Goal: Information Seeking & Learning: Check status

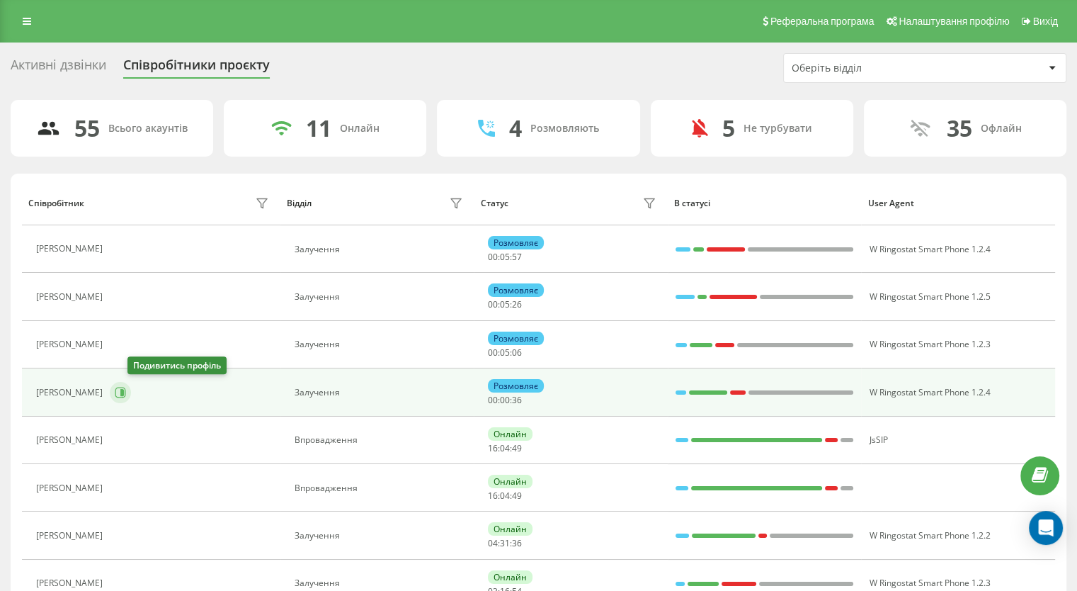
click at [131, 397] on button at bounding box center [120, 392] width 21 height 21
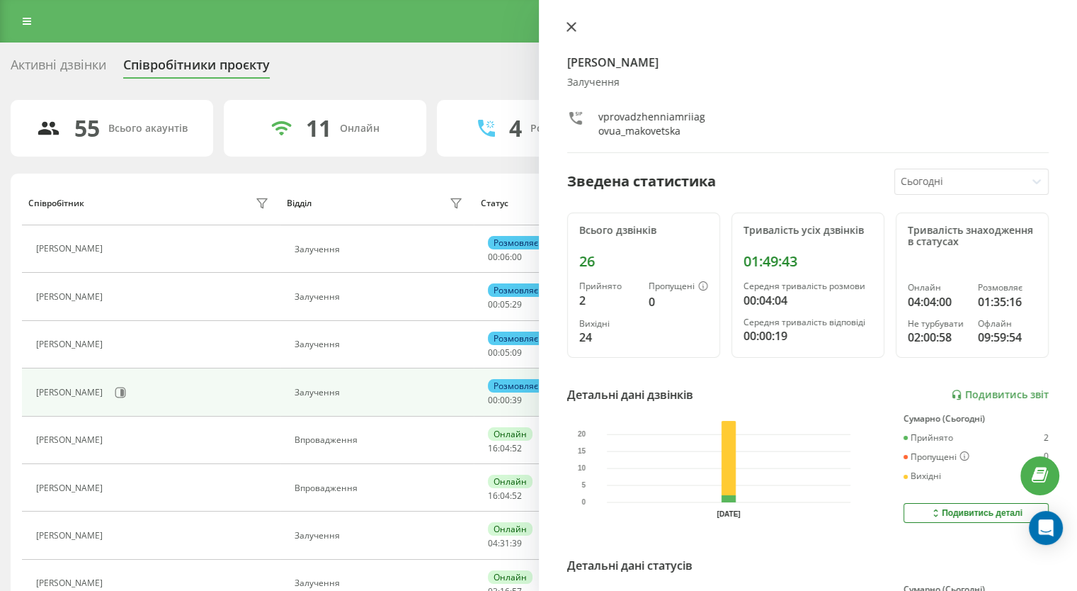
click at [575, 25] on icon at bounding box center [572, 27] width 10 height 10
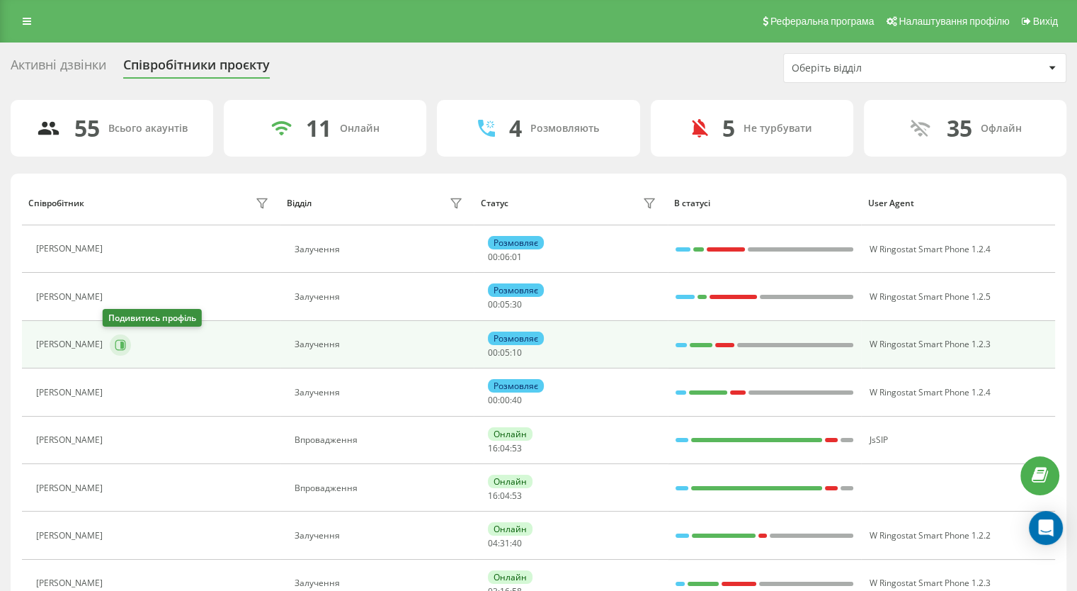
click at [115, 341] on icon at bounding box center [120, 344] width 11 height 11
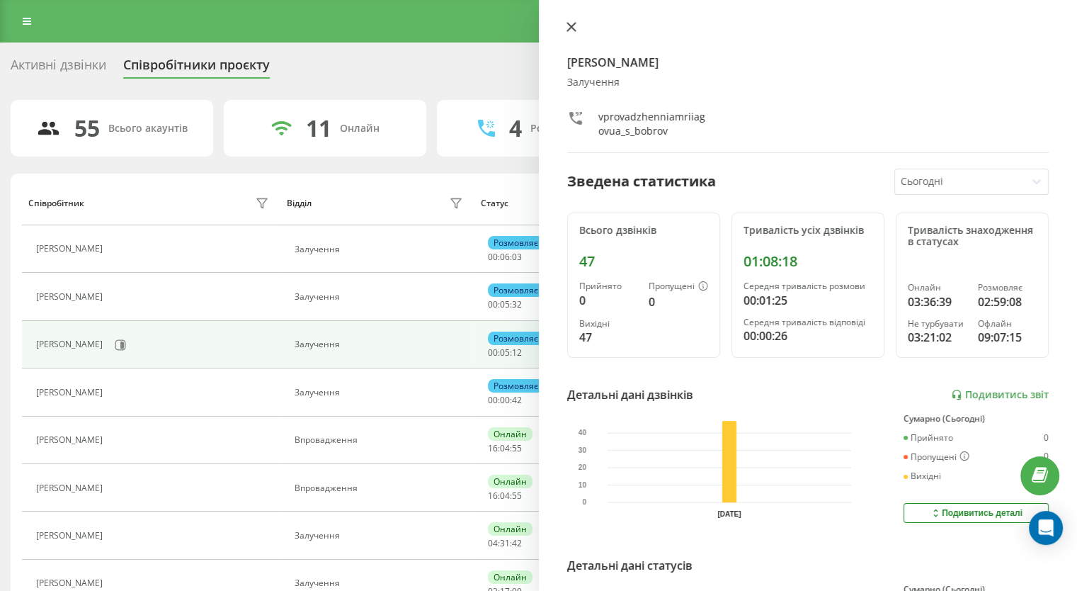
click at [567, 31] on icon at bounding box center [571, 27] width 8 height 8
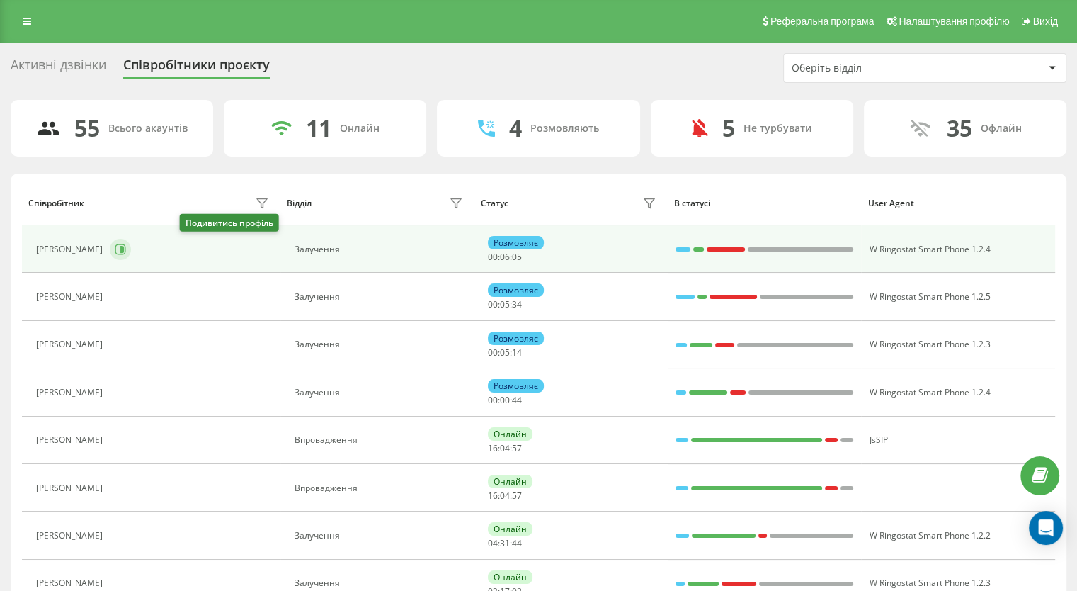
click at [131, 257] on button at bounding box center [120, 249] width 21 height 21
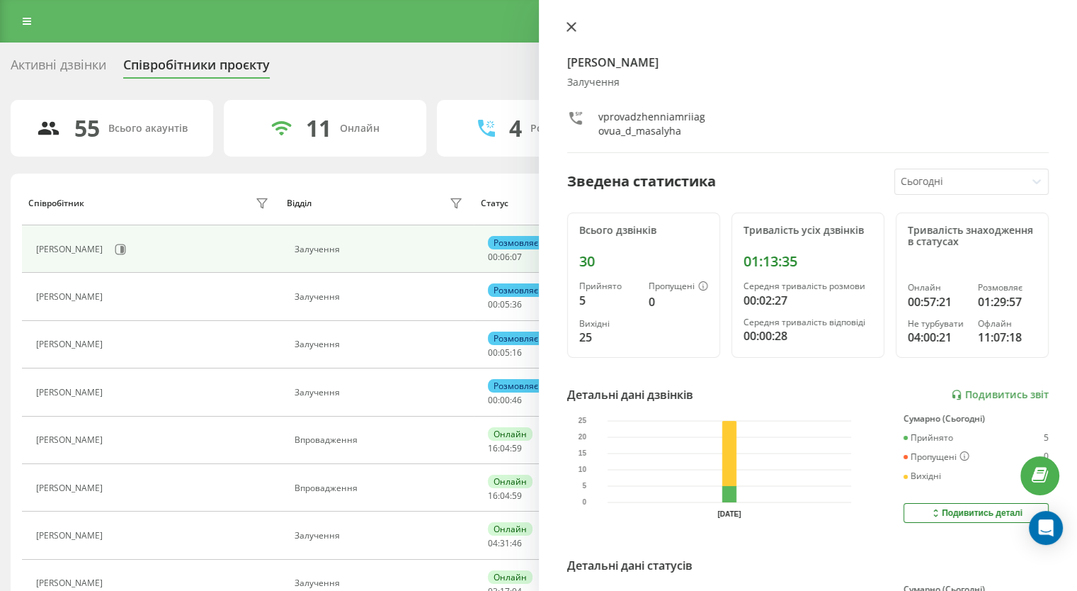
click at [575, 28] on icon at bounding box center [572, 27] width 10 height 10
